Goal: Find specific page/section: Find specific page/section

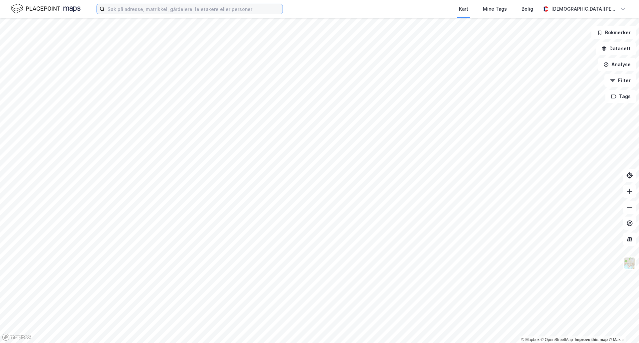
click at [180, 8] on input at bounding box center [194, 9] width 178 height 10
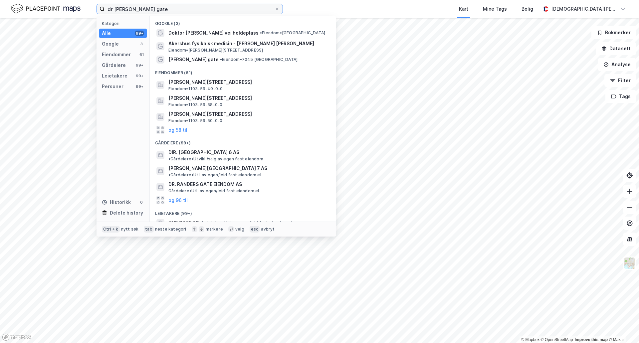
click at [113, 8] on input "dr [PERSON_NAME] gate" at bounding box center [190, 9] width 170 height 10
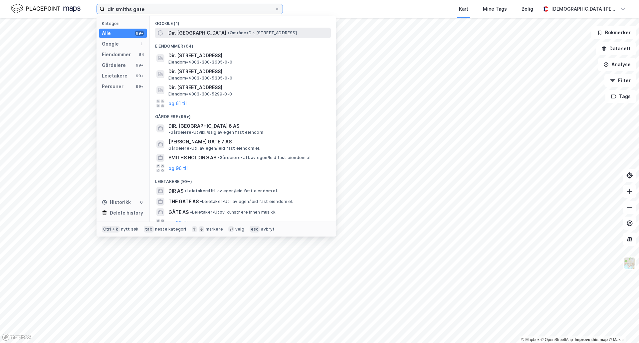
type input "dir smiths gate"
click at [184, 32] on span "Dir. [GEOGRAPHIC_DATA]" at bounding box center [197, 33] width 58 height 8
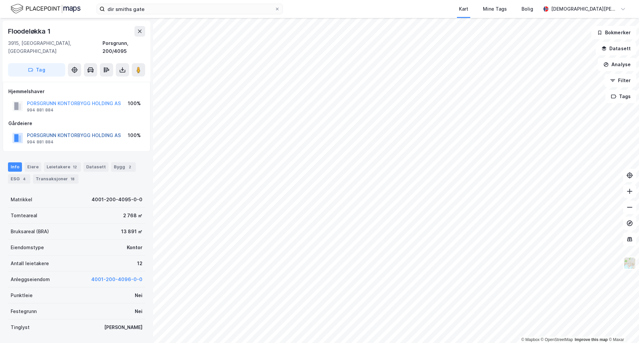
click at [0, 0] on button "PORSGRUNN KONTORBYGG HOLDING AS" at bounding box center [0, 0] width 0 height 0
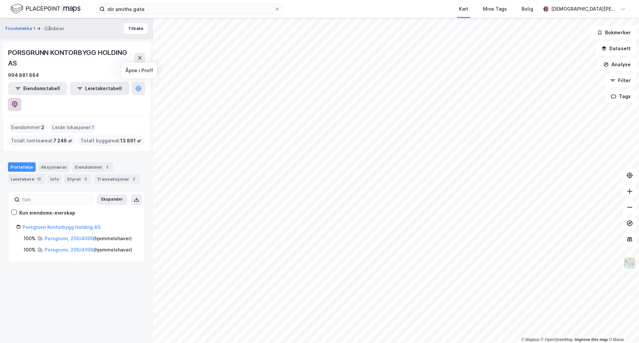
click at [18, 101] on icon at bounding box center [14, 104] width 7 height 7
